Goal: Task Accomplishment & Management: Complete application form

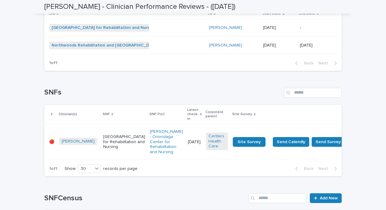
scroll to position [327, 0]
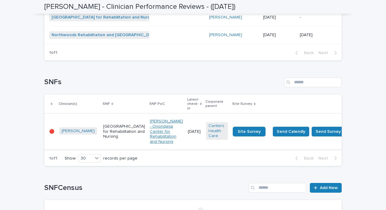
click at [150, 126] on link "[PERSON_NAME] - Onondaga Center for Rehabilitation and Nursing" at bounding box center [166, 132] width 33 height 26
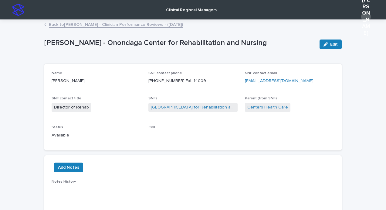
click at [78, 22] on link "Back to [PERSON_NAME] - Clinician Performance Reviews - ([DATE])" at bounding box center [116, 24] width 134 height 7
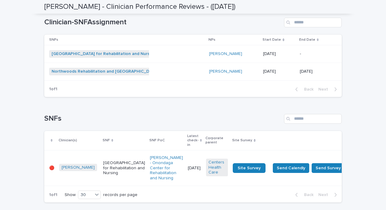
scroll to position [290, 0]
click at [103, 163] on p "[GEOGRAPHIC_DATA] for Rehabilitation and Nursing" at bounding box center [124, 167] width 42 height 15
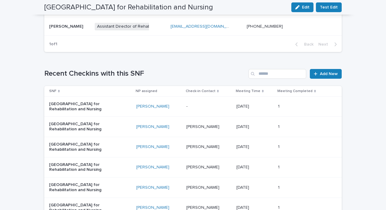
scroll to position [395, 0]
click at [70, 110] on p "[GEOGRAPHIC_DATA] for Rehabilitation and Nursing" at bounding box center [79, 106] width 61 height 10
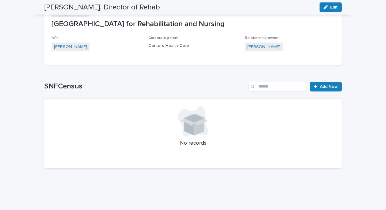
scroll to position [611, 0]
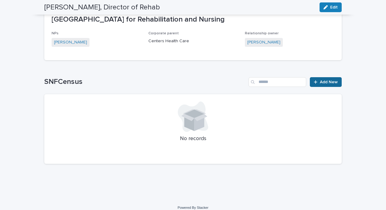
click at [318, 80] on div at bounding box center [317, 82] width 6 height 4
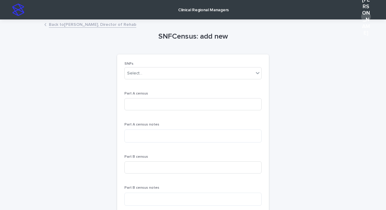
click at [74, 24] on link "Back to [PERSON_NAME], Director of Rehab" at bounding box center [92, 24] width 87 height 7
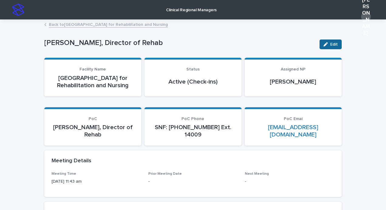
click at [323, 47] on button "Edit" at bounding box center [331, 44] width 22 height 10
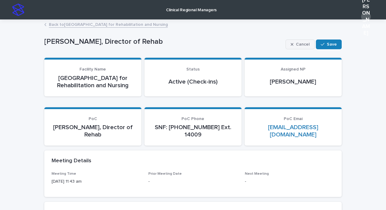
click at [300, 49] on button "Cancel" at bounding box center [300, 44] width 29 height 10
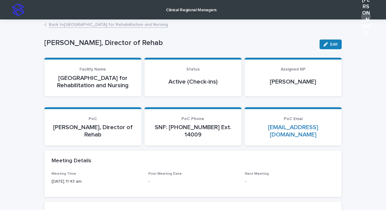
click at [94, 26] on link "Back to [GEOGRAPHIC_DATA] for Rehabilitation and Nursing" at bounding box center [108, 24] width 119 height 7
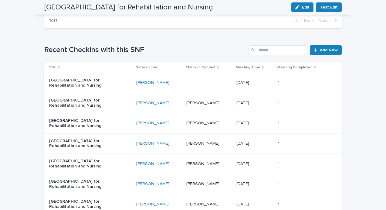
scroll to position [418, 0]
click at [323, 53] on link "Add New" at bounding box center [326, 50] width 32 height 10
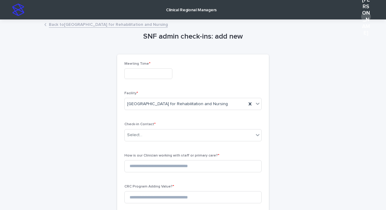
click at [162, 73] on input "text" at bounding box center [149, 73] width 48 height 11
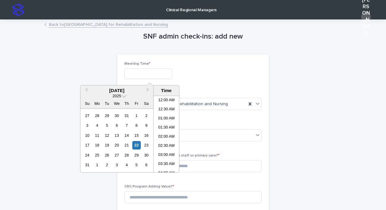
scroll to position [231, 0]
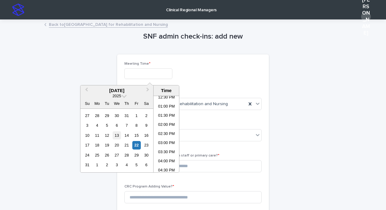
click at [116, 135] on div "13" at bounding box center [117, 135] width 8 height 8
click at [158, 73] on input "**********" at bounding box center [149, 73] width 48 height 11
type input "**********"
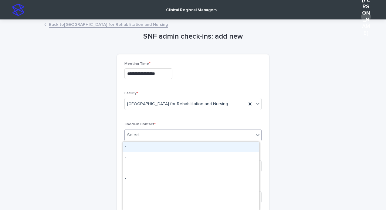
click at [175, 136] on div "Select..." at bounding box center [189, 135] width 129 height 10
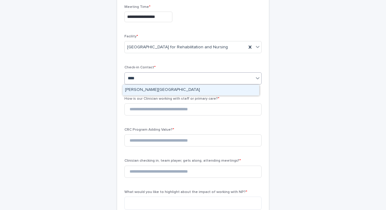
scroll to position [0, 0]
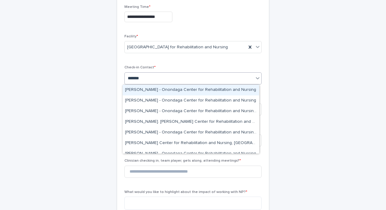
type input "********"
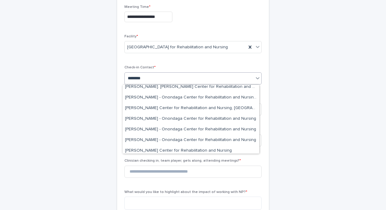
scroll to position [34, 0]
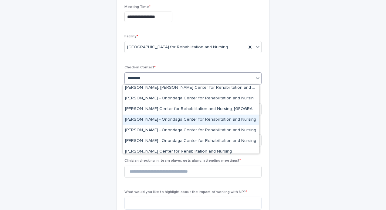
click at [151, 121] on div "[PERSON_NAME] - Onondaga Center for Rehabilitation and Nursing" at bounding box center [191, 120] width 137 height 11
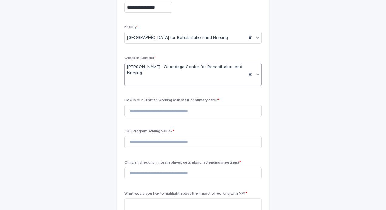
scroll to position [67, 0]
click at [200, 111] on input at bounding box center [193, 110] width 137 height 12
type input "*"
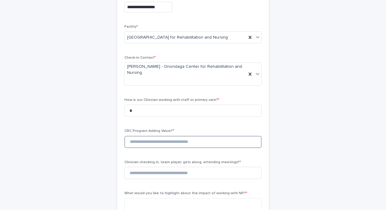
click at [169, 144] on input at bounding box center [193, 142] width 137 height 12
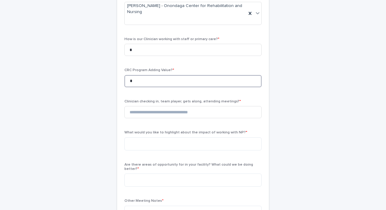
scroll to position [128, 0]
type input "*"
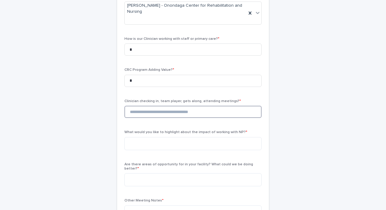
click at [181, 112] on input at bounding box center [193, 112] width 137 height 12
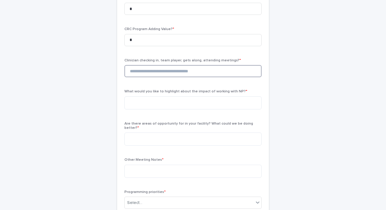
scroll to position [169, 0]
type input "*"
drag, startPoint x: 214, startPoint y: 104, endPoint x: 171, endPoint y: 68, distance: 56.0
click at [171, 68] on input "*" at bounding box center [193, 71] width 137 height 12
type input "*"
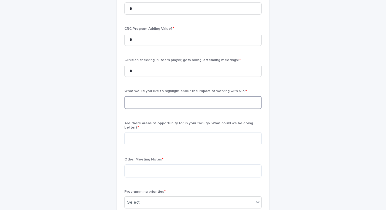
click at [166, 104] on textarea at bounding box center [193, 102] width 137 height 13
paste textarea "**********"
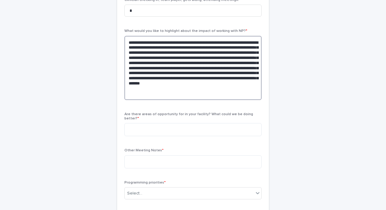
scroll to position [233, 0]
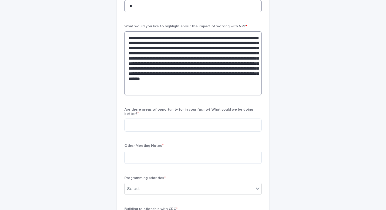
type textarea "**********"
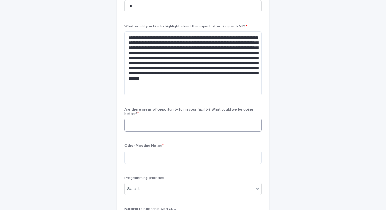
click at [180, 122] on textarea at bounding box center [193, 124] width 137 height 13
type textarea "*"
paste textarea "**********"
type textarea "**********"
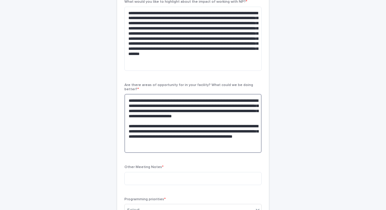
scroll to position [269, 0]
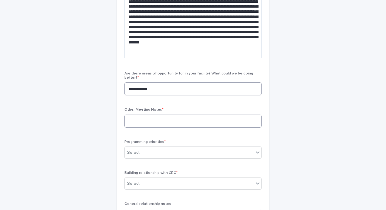
type textarea "**********"
click at [178, 115] on textarea at bounding box center [193, 121] width 137 height 13
paste textarea "**********"
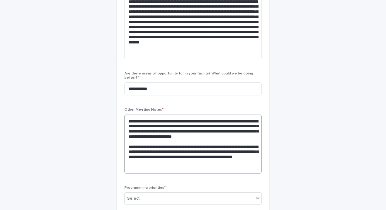
scroll to position [276, 0]
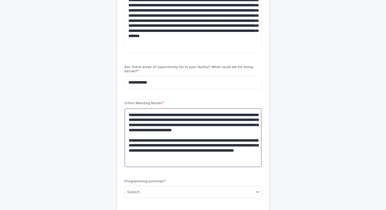
click at [126, 110] on textarea "**********" at bounding box center [193, 137] width 137 height 59
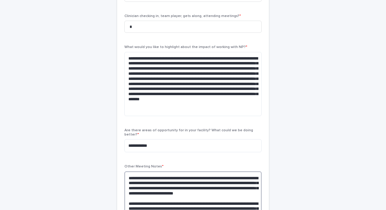
scroll to position [207, 0]
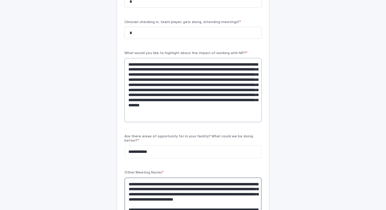
type textarea "**********"
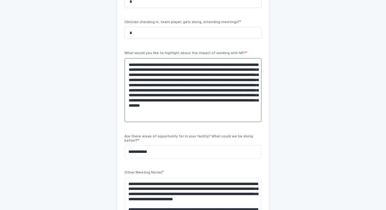
click at [193, 119] on textarea "**********" at bounding box center [193, 90] width 137 height 64
click at [127, 63] on textarea "**********" at bounding box center [193, 90] width 137 height 64
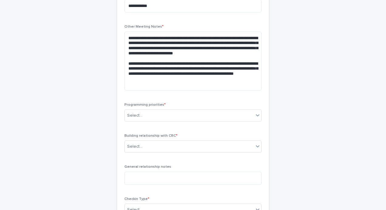
scroll to position [419, 0]
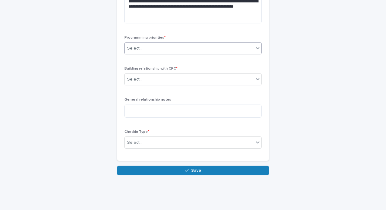
type textarea "**********"
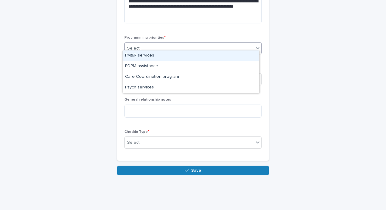
click at [166, 46] on div "Select..." at bounding box center [189, 48] width 129 height 10
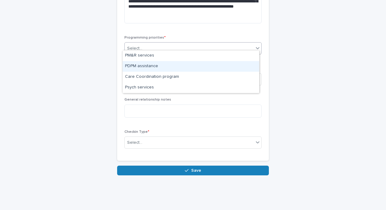
click at [162, 69] on div "PDPM assistance" at bounding box center [191, 66] width 137 height 11
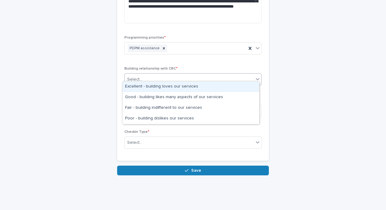
click at [174, 77] on div "Select..." at bounding box center [189, 79] width 129 height 10
click at [169, 88] on div "Excellent - building loves our services" at bounding box center [191, 86] width 137 height 11
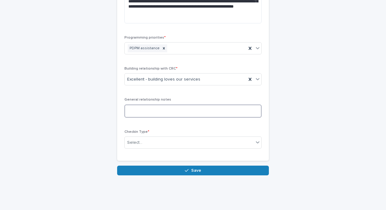
click at [162, 107] on textarea at bounding box center [193, 110] width 137 height 13
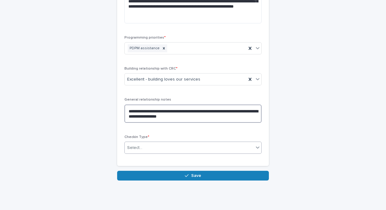
type textarea "**********"
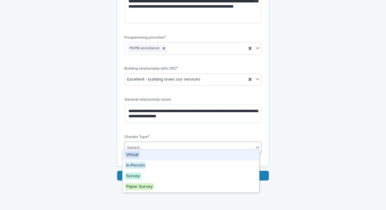
click at [166, 145] on div "Select..." at bounding box center [189, 148] width 129 height 10
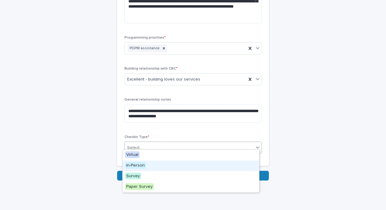
click at [147, 166] on div "In-Person" at bounding box center [191, 165] width 137 height 11
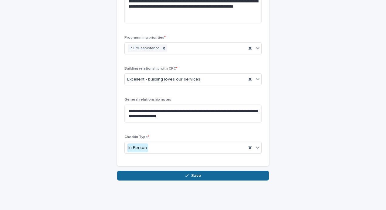
click at [180, 173] on button "Save" at bounding box center [193, 176] width 152 height 10
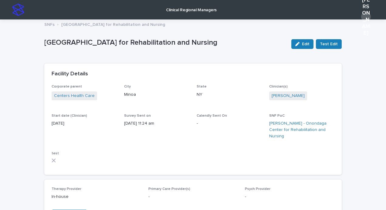
click at [46, 25] on p "SNFs" at bounding box center [49, 24] width 10 height 7
click at [20, 12] on img at bounding box center [18, 10] width 12 height 12
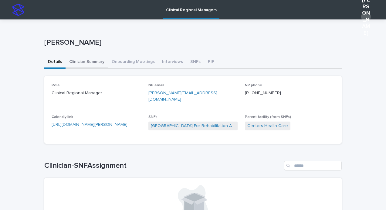
click at [78, 62] on button "Clinician Summary" at bounding box center [87, 62] width 43 height 13
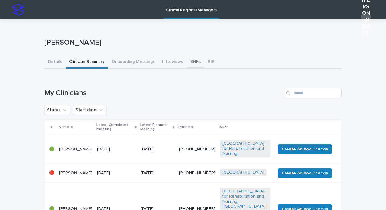
click at [188, 61] on button "SNFs" at bounding box center [196, 62] width 18 height 13
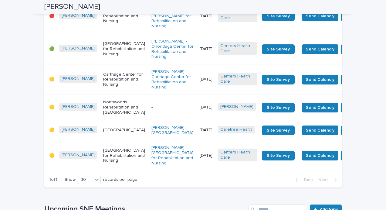
scroll to position [487, 0]
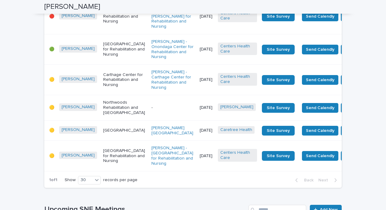
click at [103, 24] on p "Ontario Center for Rehabilitation and Nursing" at bounding box center [124, 16] width 43 height 15
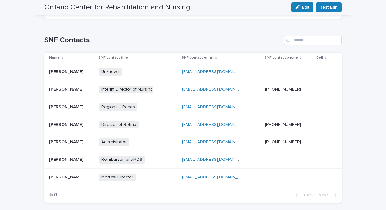
scroll to position [262, 0]
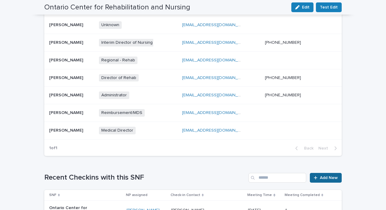
click at [316, 173] on link "Add New" at bounding box center [326, 178] width 32 height 10
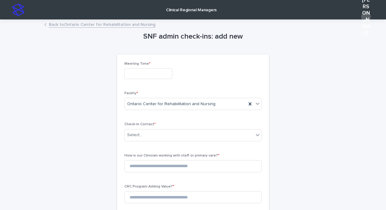
click at [76, 22] on link "Back to [GEOGRAPHIC_DATA] for Rehabilitation and Nursing" at bounding box center [102, 24] width 107 height 7
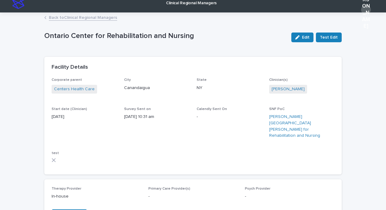
scroll to position [7, 0]
click at [86, 17] on link "Back to Clinical Regional Managers" at bounding box center [83, 16] width 68 height 7
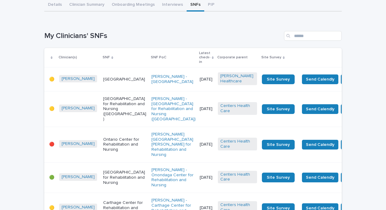
scroll to position [63, 0]
